Goal: Unclear

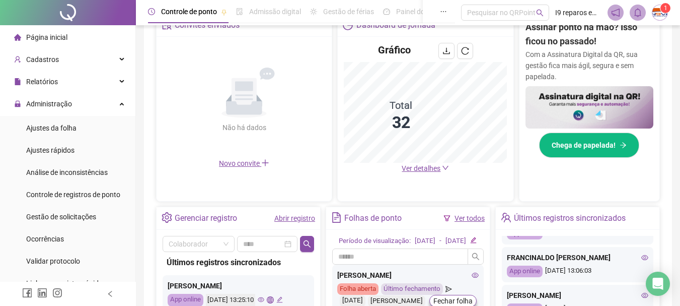
scroll to position [101, 0]
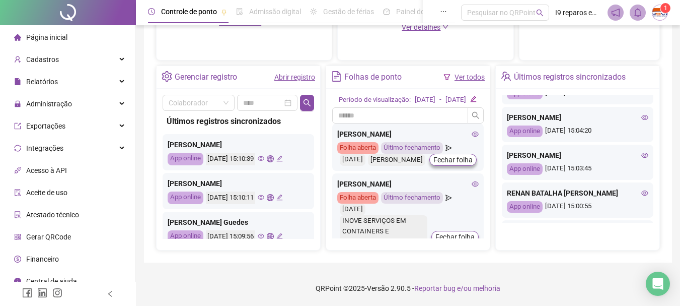
scroll to position [302, 0]
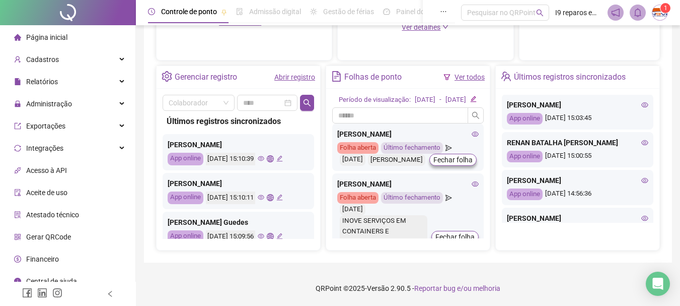
click at [642, 146] on icon "eye" at bounding box center [645, 142] width 7 height 7
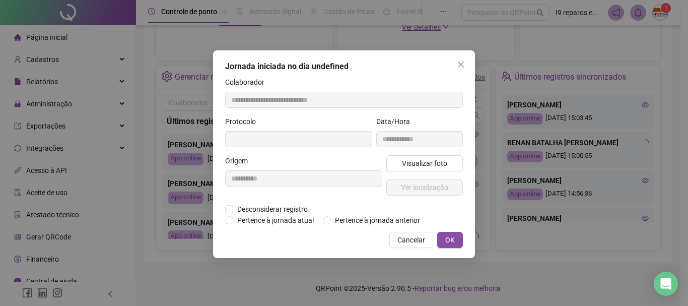
type input "**********"
click at [403, 166] on span "Visualizar foto" at bounding box center [424, 163] width 45 height 11
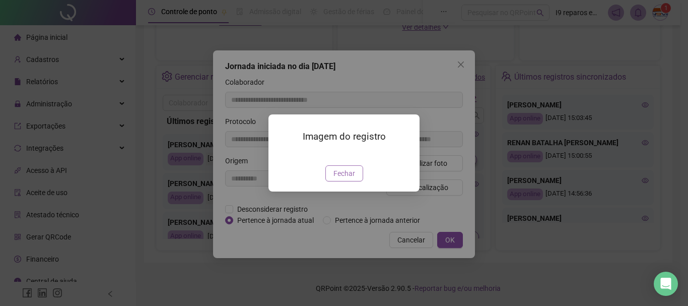
click at [349, 179] on span "Fechar" at bounding box center [344, 173] width 22 height 11
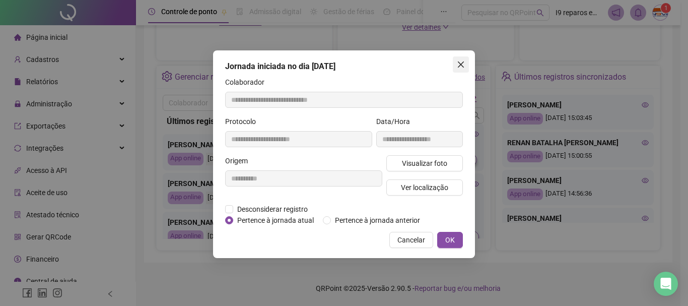
click at [457, 65] on icon "close" at bounding box center [461, 64] width 8 height 8
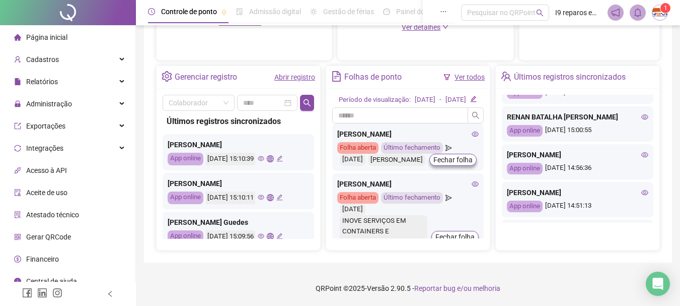
scroll to position [353, 0]
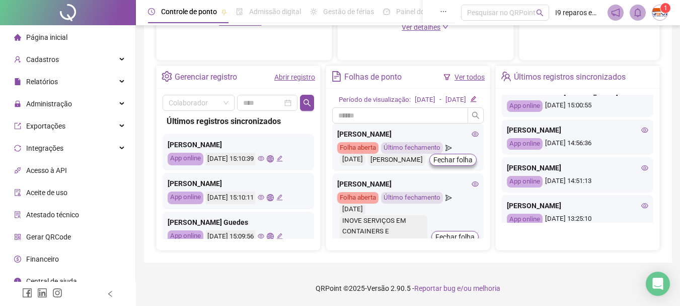
click at [642, 171] on icon "eye" at bounding box center [645, 167] width 7 height 7
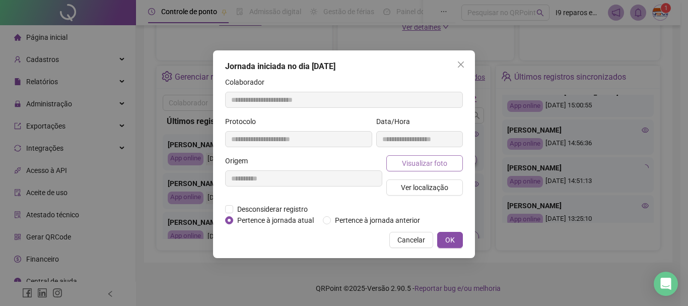
click at [408, 160] on span "Visualizar foto" at bounding box center [424, 163] width 45 height 11
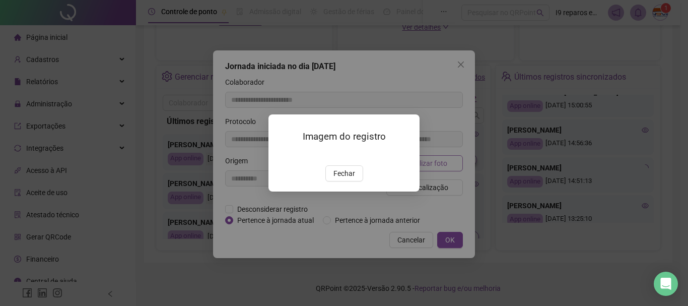
type input "**********"
drag, startPoint x: 353, startPoint y: 229, endPoint x: 383, endPoint y: 148, distance: 86.1
click at [353, 179] on span "Fechar" at bounding box center [344, 173] width 22 height 11
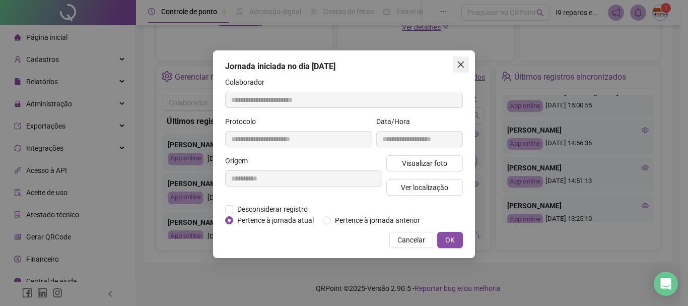
click at [460, 67] on icon "close" at bounding box center [461, 64] width 8 height 8
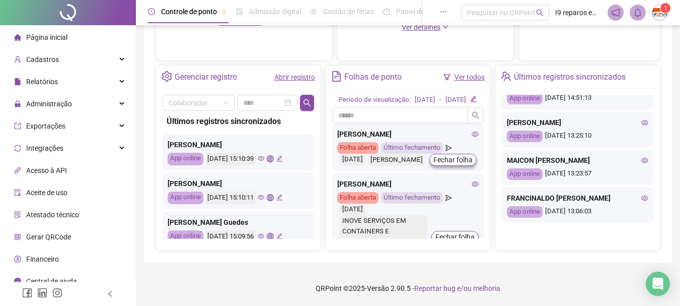
scroll to position [469, 0]
